Goal: Navigation & Orientation: Find specific page/section

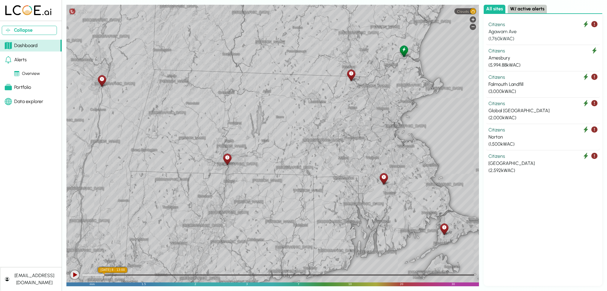
click at [530, 32] on div "Agawam Ave" at bounding box center [542, 31] width 109 height 7
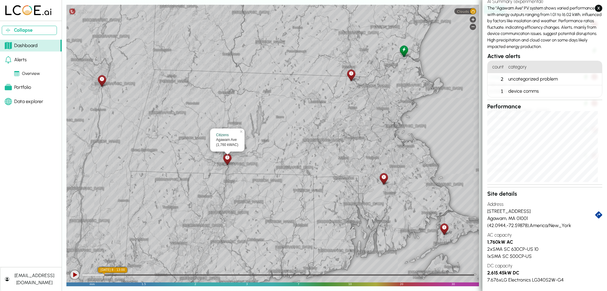
scroll to position [41, 0]
click at [523, 82] on div "uncategorized problem" at bounding box center [554, 80] width 96 height 12
click at [501, 81] on div "2" at bounding box center [497, 80] width 18 height 12
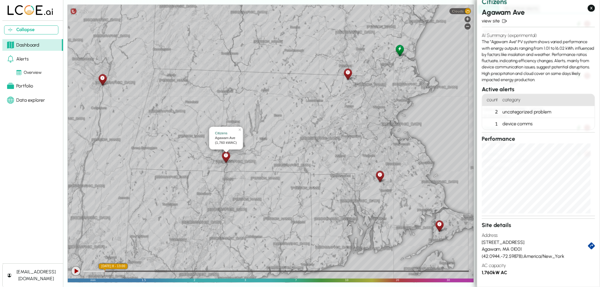
scroll to position [0, 0]
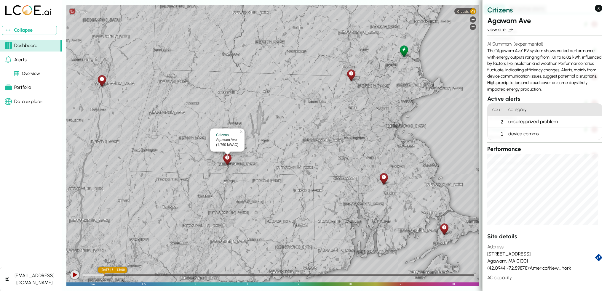
click at [226, 160] on icon at bounding box center [227, 158] width 4 height 6
click at [28, 60] on link "Alerts" at bounding box center [31, 60] width 62 height 12
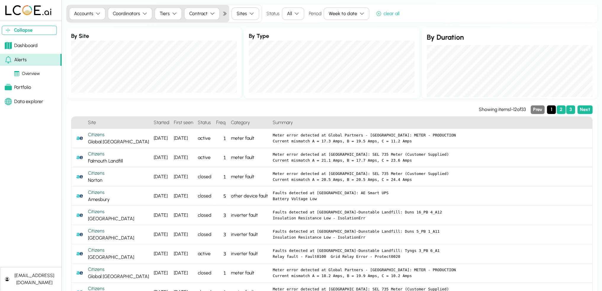
click at [28, 88] on div "Portfolio" at bounding box center [18, 87] width 26 height 7
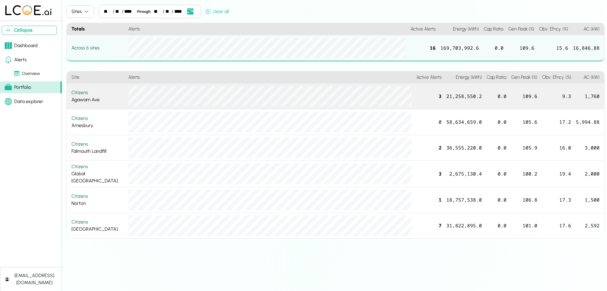
click at [94, 99] on div "Citizens Agawam Ave" at bounding box center [97, 96] width 52 height 14
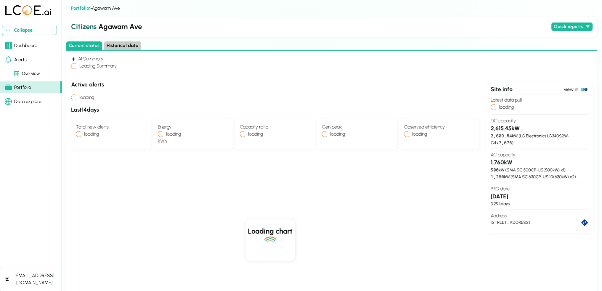
click at [94, 99] on h4 "loading" at bounding box center [85, 97] width 17 height 7
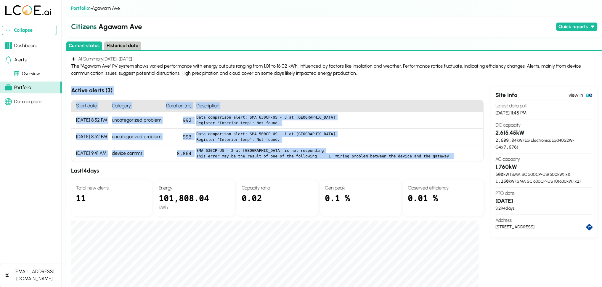
click at [144, 85] on div "AI Summary [DATE] - [DATE] The "Agawam Ave" PV system shows varied performance …" at bounding box center [334, 282] width 527 height 454
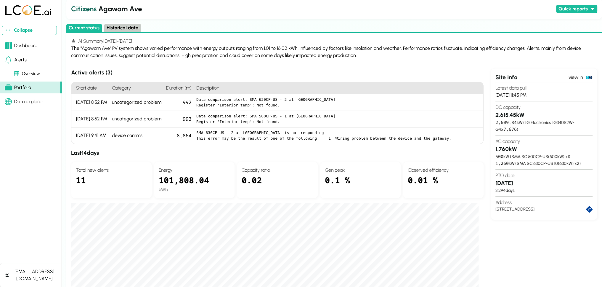
scroll to position [15, 0]
